Goal: Task Accomplishment & Management: Complete application form

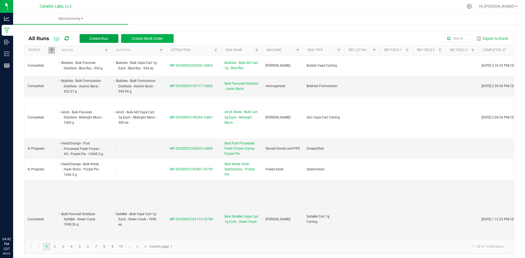
click at [99, 42] on button "Create Run" at bounding box center [99, 38] width 39 height 9
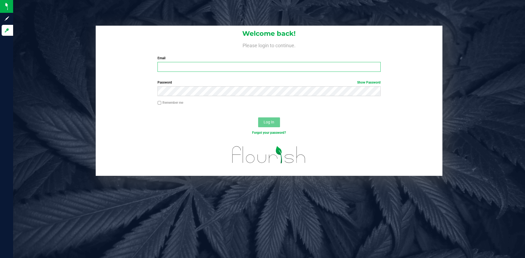
type input "[PERSON_NAME][EMAIL_ADDRESS][PERSON_NAME][DOMAIN_NAME]"
click at [261, 122] on button "Log In" at bounding box center [269, 123] width 22 height 10
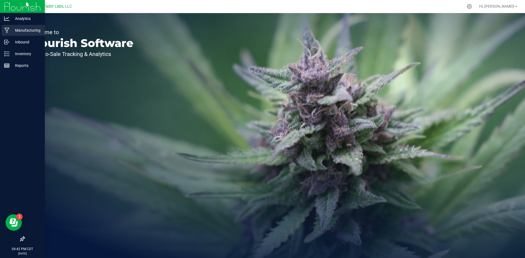
click at [9, 30] on icon at bounding box center [6, 30] width 5 height 5
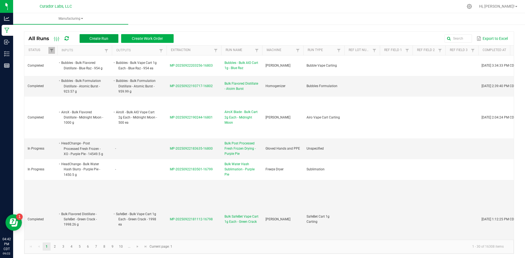
click at [113, 37] on button "Create Run" at bounding box center [99, 38] width 39 height 9
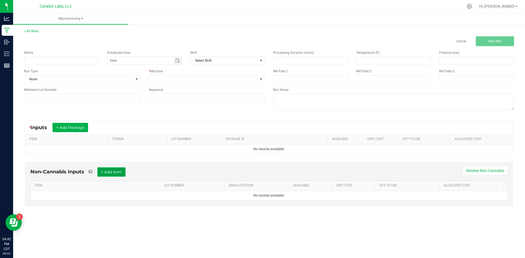
click at [112, 170] on button "+ Add Item" at bounding box center [111, 172] width 28 height 9
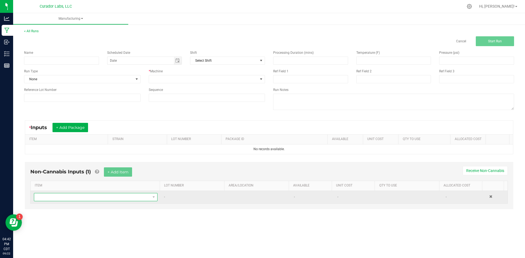
click at [135, 196] on span "NO DATA FOUND" at bounding box center [92, 198] width 116 height 8
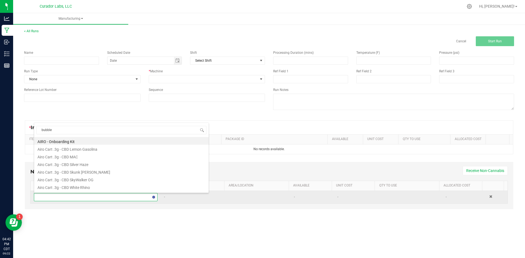
type input "bubbles"
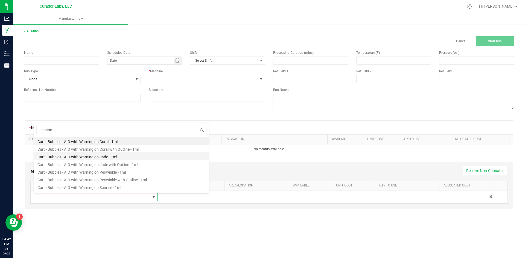
click at [90, 159] on li "Cart - Bubbles - AIO with Warning on Jade - 1ml" at bounding box center [121, 157] width 174 height 8
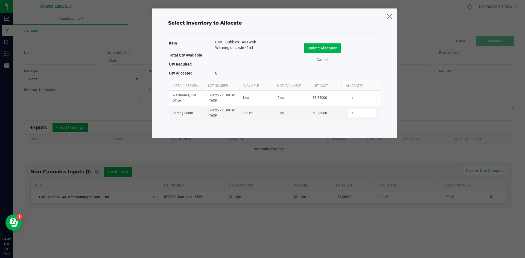
click at [388, 18] on icon at bounding box center [389, 16] width 7 height 13
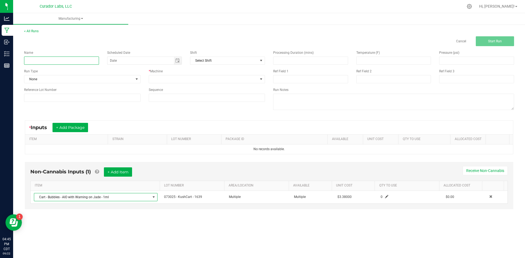
click at [89, 57] on input at bounding box center [61, 61] width 75 height 8
type input "Bubbles - Bulk AIO Cart 1g - Breezy Blast"
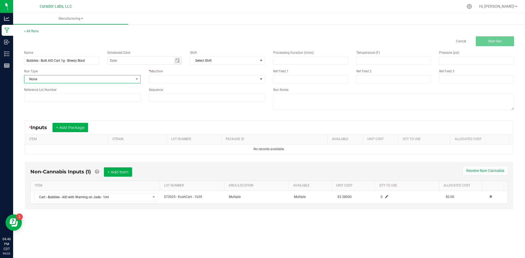
click at [48, 81] on span "None" at bounding box center [78, 79] width 109 height 8
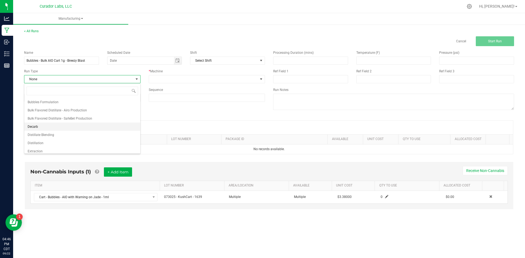
scroll to position [55, 0]
click at [46, 121] on span "Bubble Vape Carting" at bounding box center [43, 121] width 30 height 5
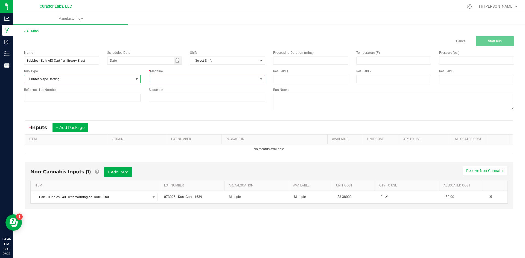
click at [156, 77] on span at bounding box center [203, 79] width 109 height 8
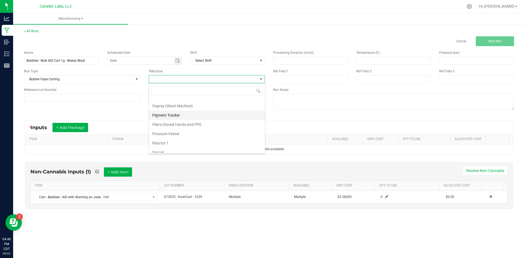
scroll to position [261, 0]
click at [182, 117] on li "[PERSON_NAME]" at bounding box center [207, 120] width 116 height 9
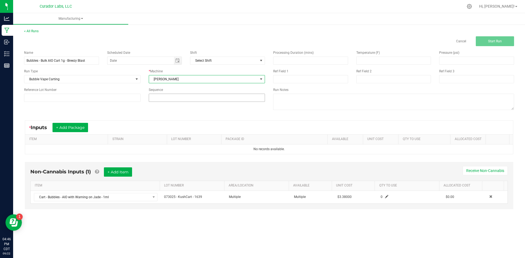
click at [176, 101] on input at bounding box center [207, 98] width 116 height 8
type input "5"
click at [140, 116] on div "* Inputs + Add Package ITEM STRAIN LOT NUMBER PACKAGE ID AVAILABLE Unit Cost QT…" at bounding box center [269, 138] width 498 height 44
click at [81, 126] on button "+ Add Package" at bounding box center [71, 127] width 36 height 9
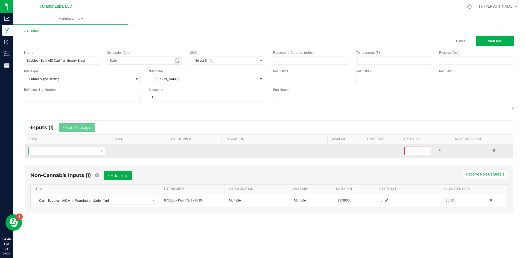
click at [62, 150] on span "NO DATA FOUND" at bounding box center [63, 151] width 69 height 8
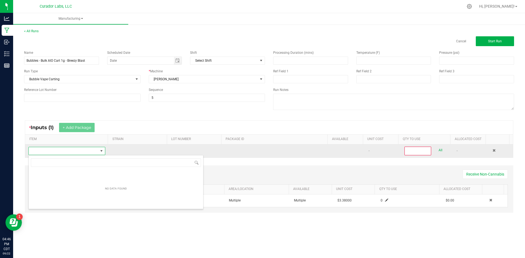
scroll to position [8, 75]
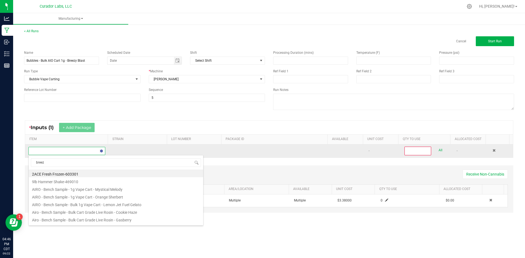
type input "breezy"
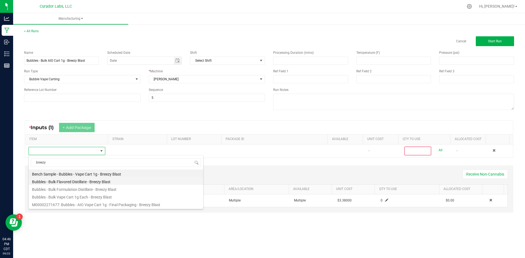
click at [72, 182] on li "Bubbles - Bulk Flavored Distillate - Breezy Blast" at bounding box center [116, 181] width 174 height 8
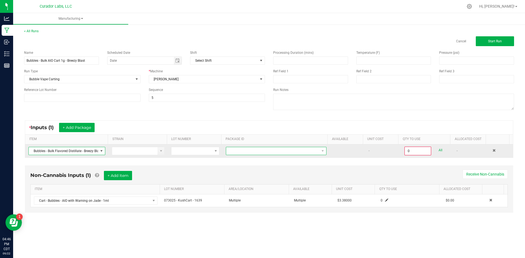
click at [228, 152] on span at bounding box center [272, 151] width 93 height 8
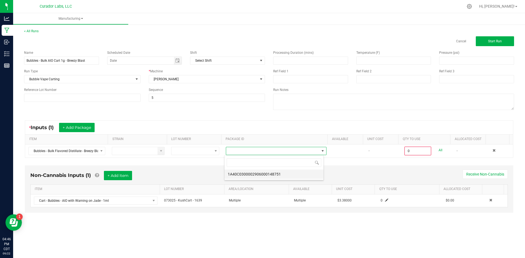
scroll to position [8, 100]
click at [247, 174] on li "1A40C0300002906000148751" at bounding box center [273, 174] width 99 height 9
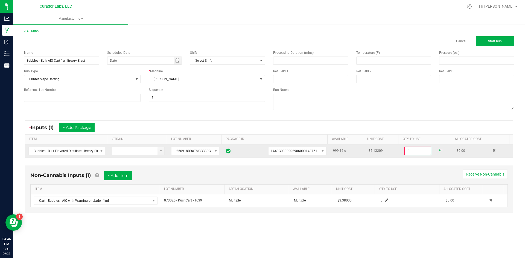
click at [415, 148] on input "0" at bounding box center [418, 151] width 26 height 8
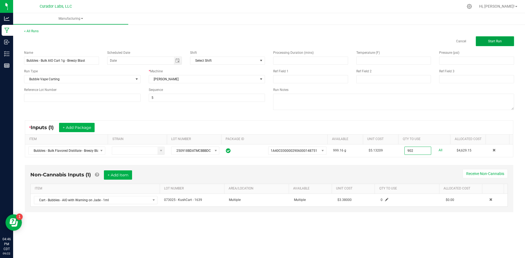
type input "902.0000 g"
click at [486, 42] on button "Start Run" at bounding box center [495, 41] width 38 height 10
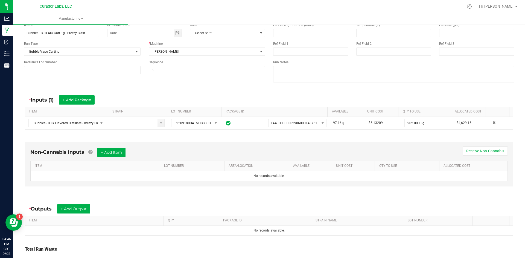
scroll to position [55, 0]
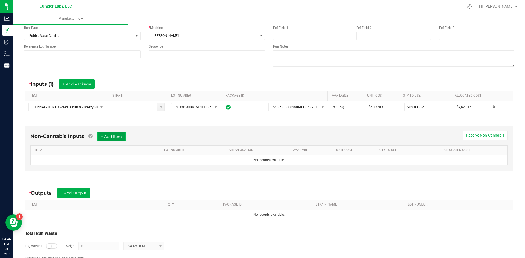
click at [114, 132] on button "+ Add Item" at bounding box center [111, 136] width 28 height 9
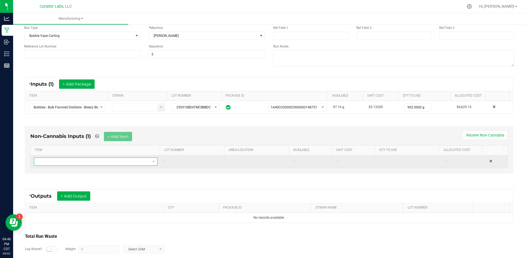
click at [91, 161] on span "NO DATA FOUND" at bounding box center [92, 162] width 116 height 8
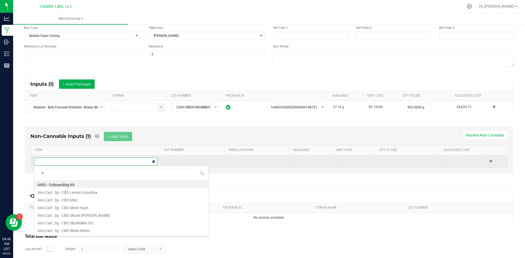
scroll to position [8, 120]
type input "bubbles"
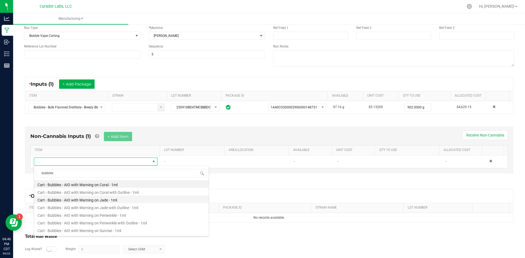
click at [89, 200] on li "Cart - Bubbles - AIO with Warning on Jade - 1ml" at bounding box center [121, 200] width 174 height 8
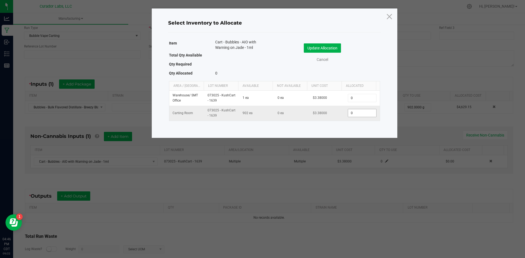
click at [358, 112] on input "0" at bounding box center [362, 113] width 28 height 8
type input "902"
click at [325, 48] on button "Update Allocation" at bounding box center [322, 47] width 37 height 9
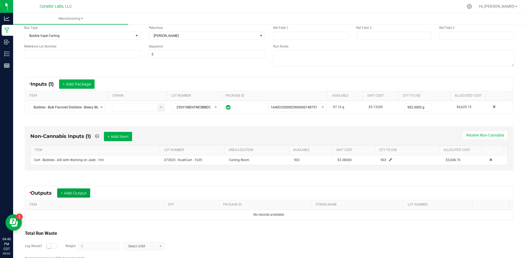
click at [82, 193] on button "+ Add Output" at bounding box center [73, 193] width 33 height 9
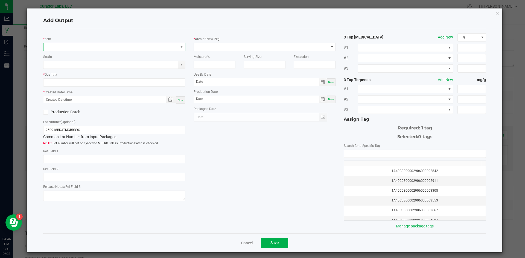
click at [129, 47] on span "NO DATA FOUND" at bounding box center [110, 47] width 135 height 8
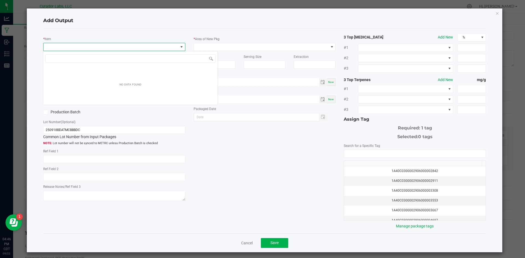
scroll to position [8, 141]
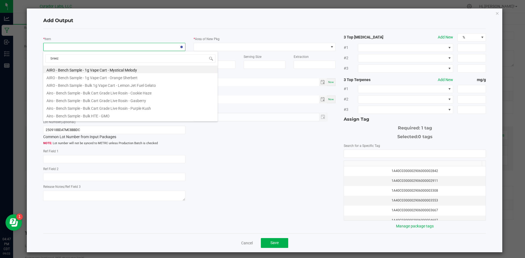
type input "breezy"
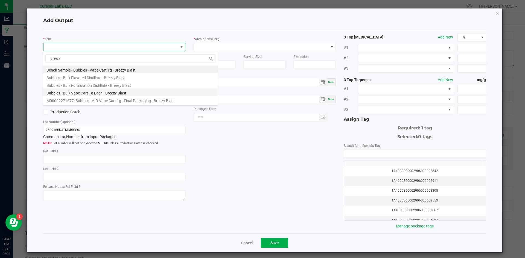
click at [83, 92] on li "Bubbles - Bulk Vape Cart 1g Each - Breezy Blast" at bounding box center [130, 93] width 174 height 8
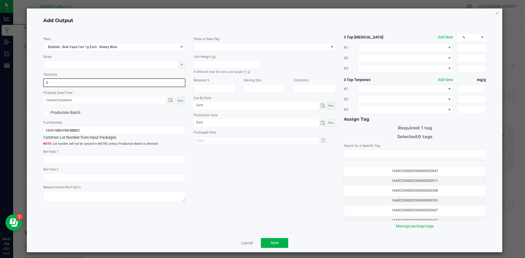
click at [98, 84] on input "0" at bounding box center [114, 83] width 141 height 8
type input "902 ea"
click at [180, 100] on span "Now" at bounding box center [181, 100] width 6 height 3
type input "[DATE] 4:47 PM"
type input "[DATE]"
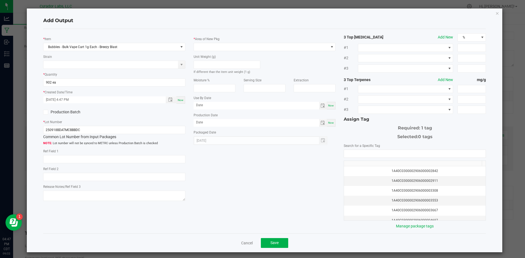
click at [49, 113] on label "Production Batch" at bounding box center [76, 112] width 67 height 6
click at [0, 0] on input "Production Batch" at bounding box center [0, 0] width 0 height 0
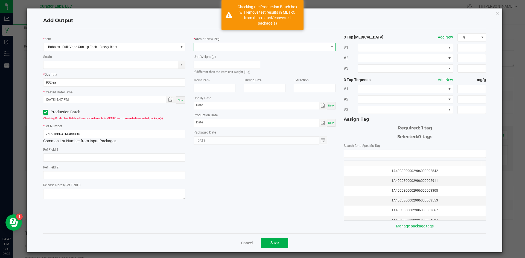
click at [201, 45] on span at bounding box center [261, 47] width 135 height 8
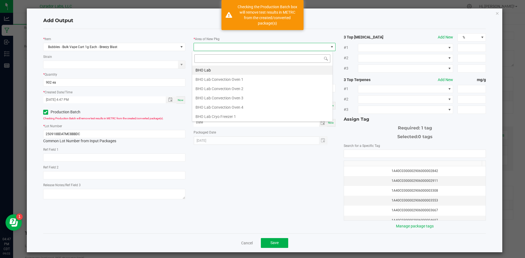
type input "v"
click at [212, 103] on li "Vault" at bounding box center [262, 106] width 140 height 9
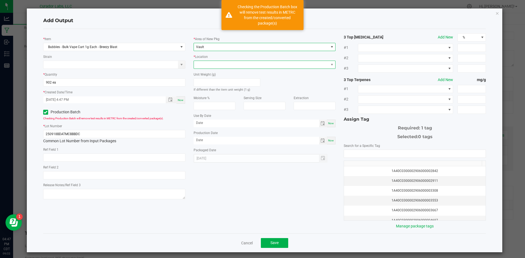
click at [210, 63] on span at bounding box center [261, 65] width 135 height 8
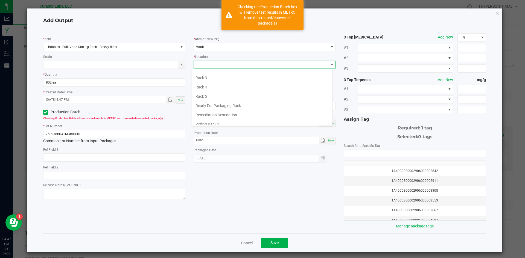
scroll to position [252, 0]
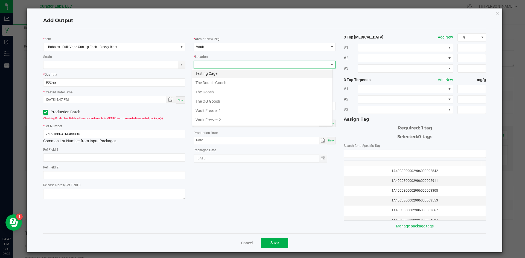
click at [212, 77] on li "Testing Cage" at bounding box center [262, 73] width 140 height 9
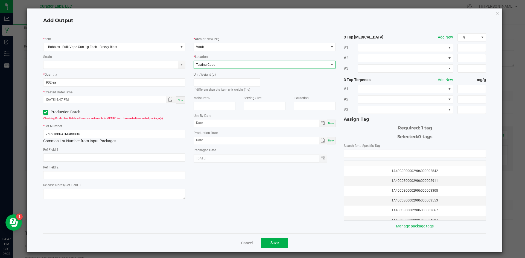
click at [328, 142] on span "Now" at bounding box center [331, 140] width 6 height 3
type input "[DATE]"
click at [328, 122] on span "Now" at bounding box center [331, 123] width 6 height 3
click at [245, 127] on span "[DATE]" at bounding box center [257, 124] width 126 height 8
click at [236, 121] on input "[DATE]" at bounding box center [257, 123] width 126 height 7
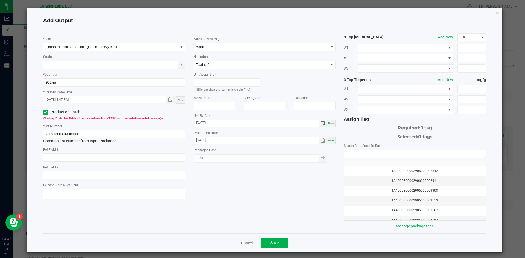
type input "[DATE]"
click at [346, 156] on input "NO DATA FOUND" at bounding box center [415, 154] width 142 height 8
click at [354, 164] on li "1A40C0300002906000171025" at bounding box center [412, 163] width 140 height 9
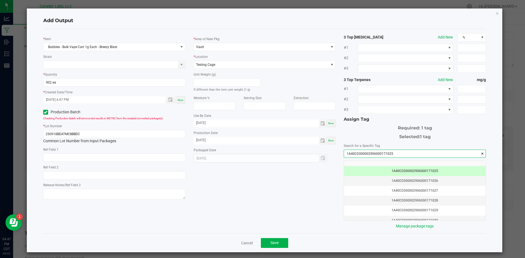
type input "1A40C0300002906000171025"
click at [310, 188] on div "* Item Bubbles - Bulk Vape Cart 1g Each - Breezy Blast Strain * Quantity 902 ea…" at bounding box center [264, 131] width 451 height 196
click at [266, 243] on button "Save" at bounding box center [274, 243] width 27 height 10
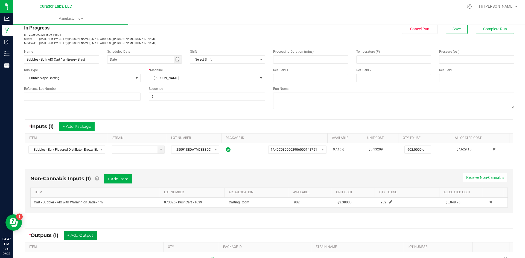
scroll to position [0, 0]
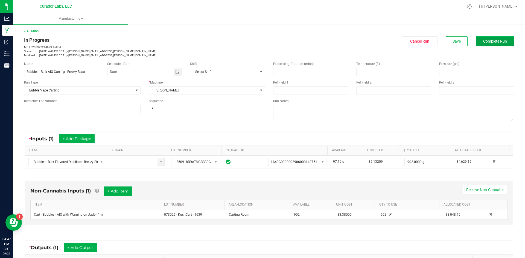
click at [480, 44] on button "Complete Run" at bounding box center [495, 41] width 38 height 10
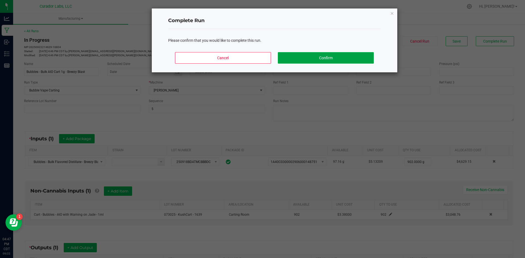
click at [313, 58] on button "Confirm" at bounding box center [326, 57] width 96 height 11
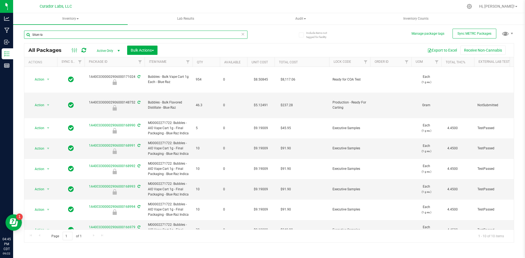
click at [50, 36] on input "blue ra" at bounding box center [135, 35] width 223 height 8
click at [51, 36] on input "blue ra" at bounding box center [135, 35] width 223 height 8
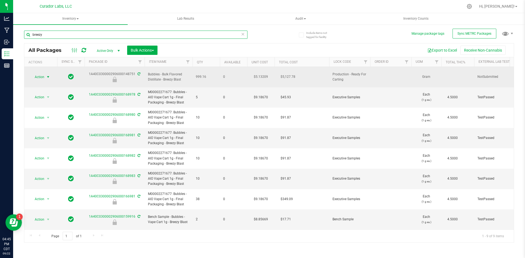
type input "breezy"
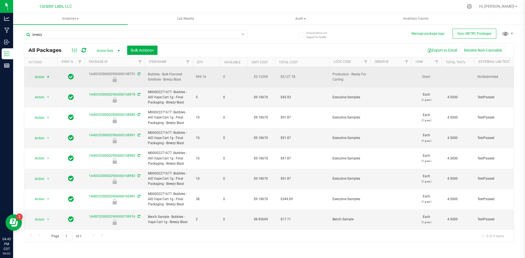
click at [48, 75] on span "select" at bounding box center [48, 77] width 4 height 4
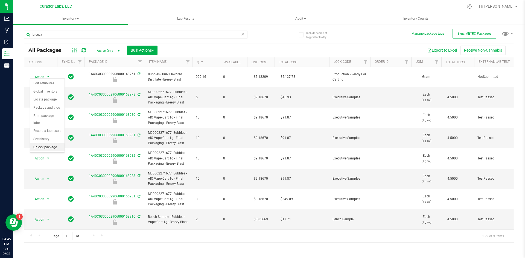
click at [54, 144] on li "Unlock package" at bounding box center [47, 148] width 34 height 8
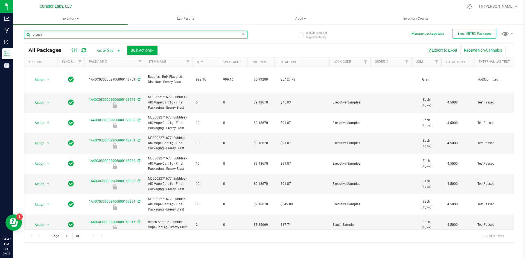
click at [129, 31] on input "breezy" at bounding box center [135, 35] width 223 height 8
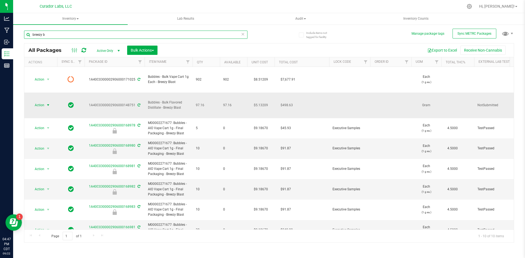
type input "breezy b"
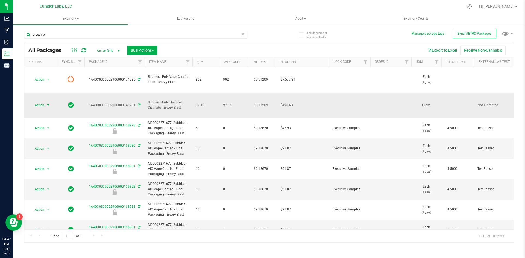
click at [49, 103] on span "select" at bounding box center [48, 105] width 4 height 4
click at [41, 136] on li "Lock package" at bounding box center [47, 139] width 34 height 8
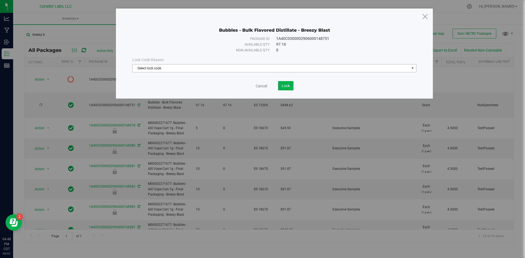
click at [199, 69] on span "Select lock code" at bounding box center [271, 69] width 277 height 8
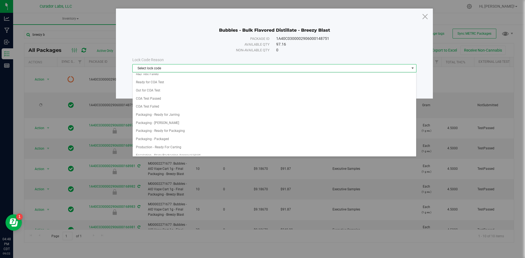
scroll to position [219, 0]
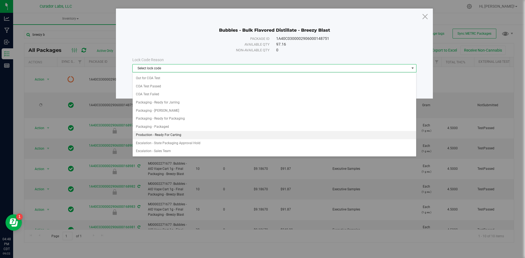
click at [156, 134] on li "Production - Ready For Carting" at bounding box center [275, 135] width 284 height 8
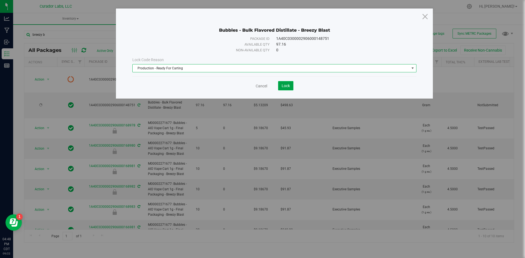
click at [288, 84] on span "Lock" at bounding box center [286, 86] width 8 height 4
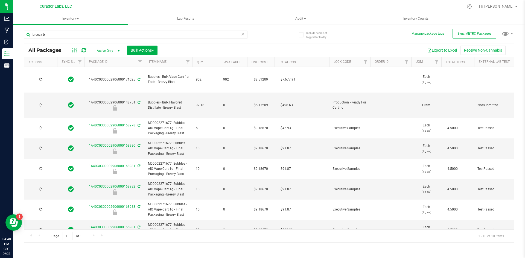
click at [48, 77] on div at bounding box center [41, 79] width 26 height 5
click at [48, 77] on span "select" at bounding box center [48, 79] width 4 height 4
click at [40, 125] on li "Lock package" at bounding box center [47, 124] width 34 height 8
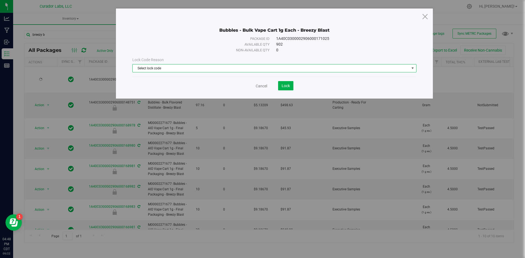
click at [209, 68] on span "Select lock code" at bounding box center [271, 69] width 277 height 8
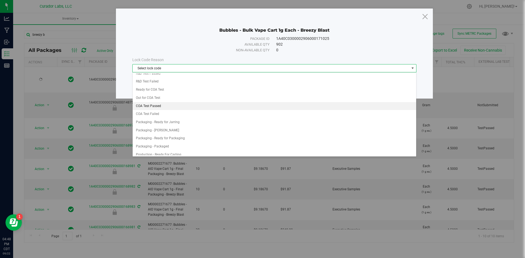
scroll to position [191, 0]
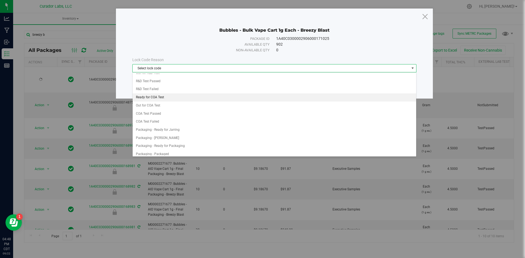
click at [152, 97] on li "Ready for COA Test" at bounding box center [275, 98] width 284 height 8
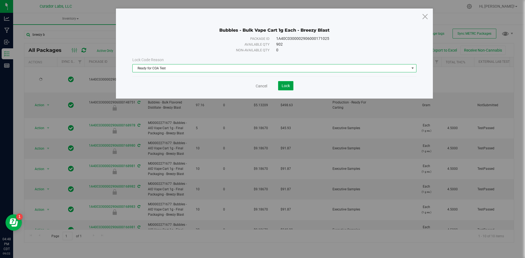
click at [289, 82] on button "Lock" at bounding box center [285, 85] width 15 height 9
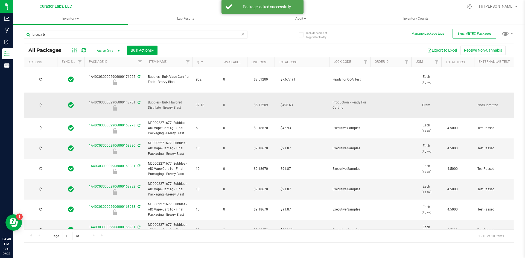
type input "2026-09-22"
type input "2026-09-19"
type input "2026-08-26"
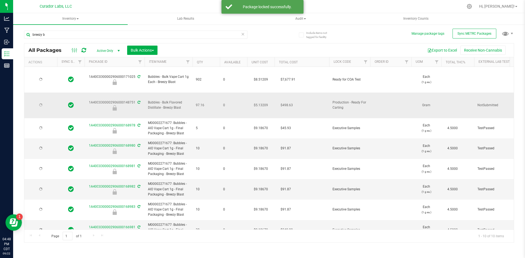
type input "2026-08-26"
type input "2026-08-22"
type input "2026-08-07"
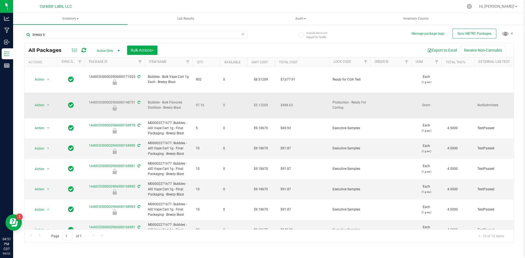
drag, startPoint x: 208, startPoint y: 89, endPoint x: 91, endPoint y: 86, distance: 117.4
copy tr "1A40C0300002906000148751 Bubbles - Bulk Flavored Distillate - Breezy Blast 97.16"
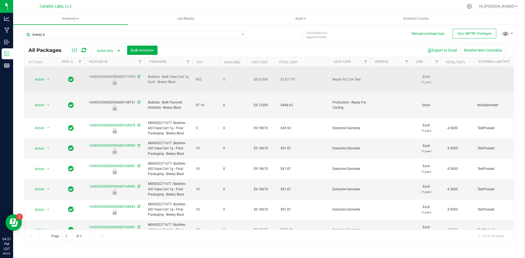
drag, startPoint x: 206, startPoint y: 73, endPoint x: 90, endPoint y: 73, distance: 116.5
copy tr "1A40C0300002906000171025 Bubbles - Bulk Vape Cart 1g Each - Breezy Blast 902"
